Goal: Obtain resource: Obtain resource

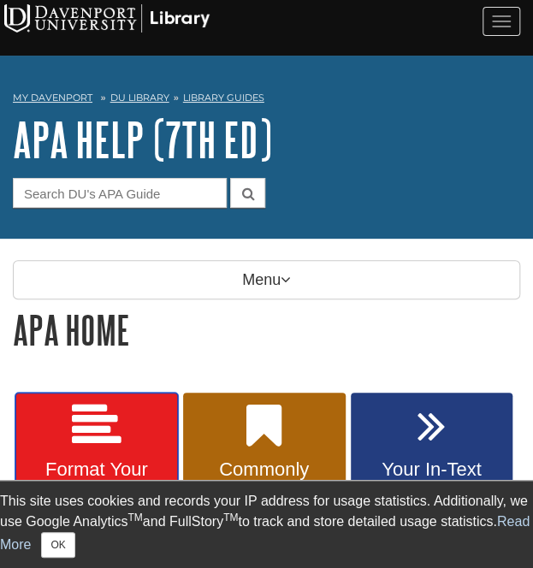
click at [87, 435] on icon at bounding box center [97, 426] width 50 height 50
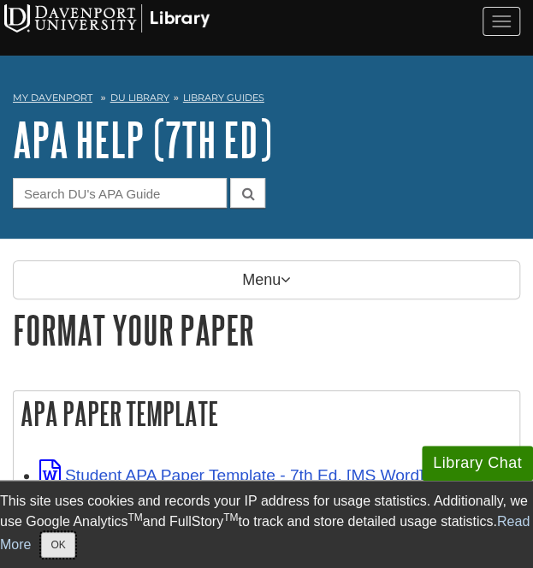
click at [74, 549] on button "OK" at bounding box center [57, 545] width 33 height 26
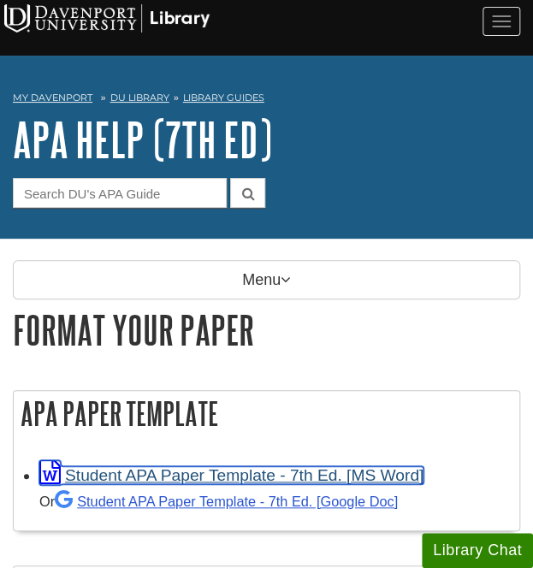
click at [222, 475] on link "Student APA Paper Template - 7th Ed. [MS Word]" at bounding box center [231, 475] width 384 height 18
